Goal: Find specific page/section: Find specific page/section

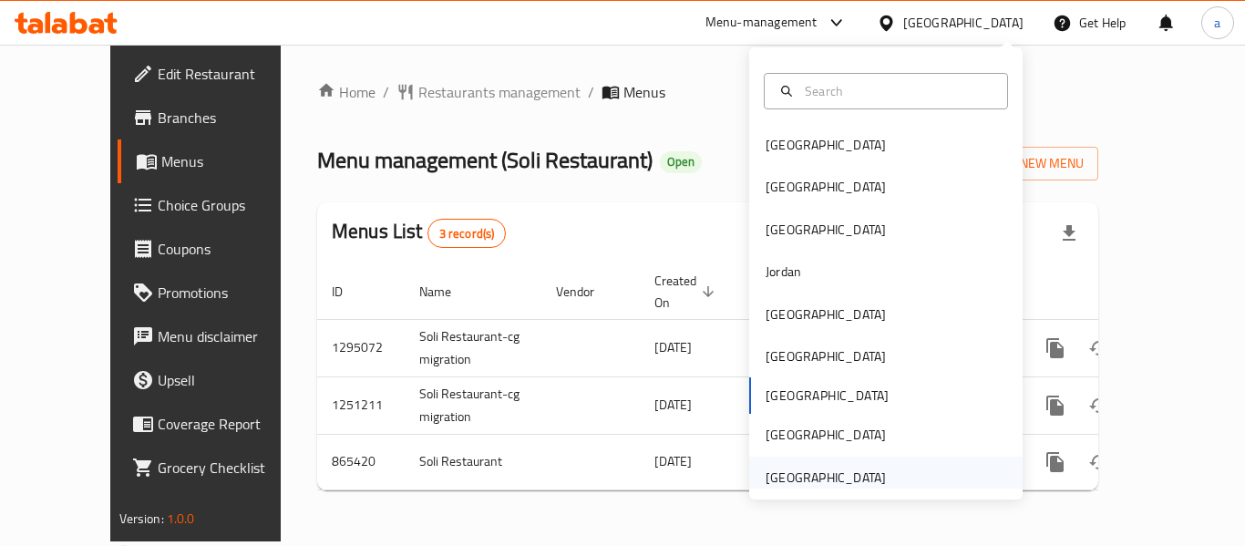
click at [778, 470] on div "[GEOGRAPHIC_DATA]" at bounding box center [825, 477] width 120 height 20
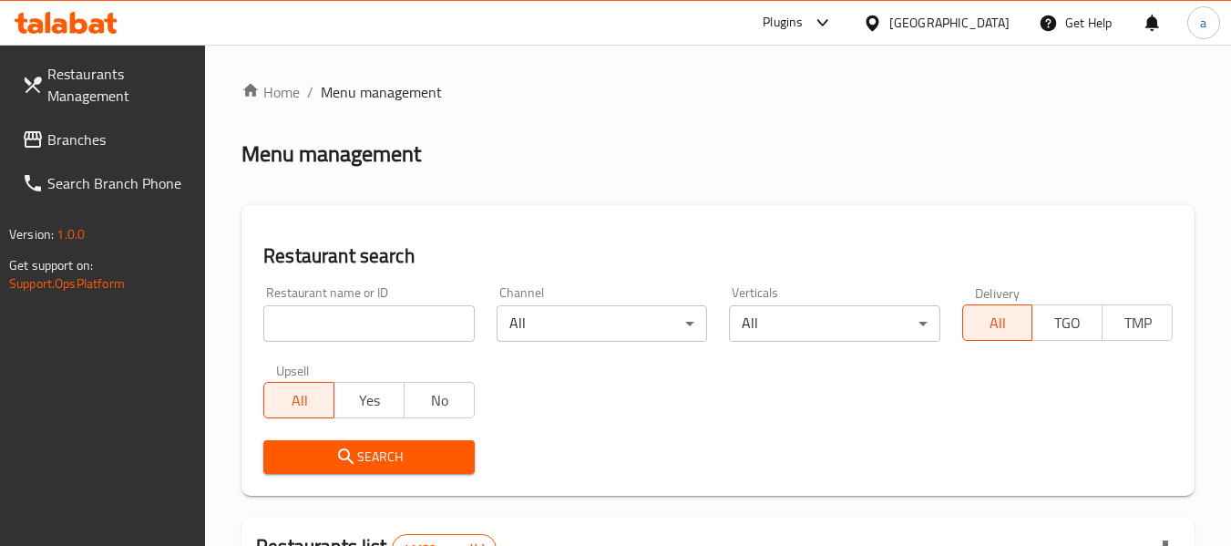
click at [104, 118] on link "Branches" at bounding box center [106, 140] width 199 height 44
